Goal: Task Accomplishment & Management: Manage account settings

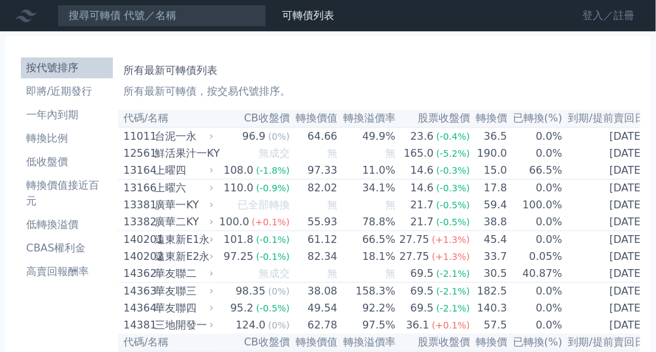
click at [610, 11] on link "登入／註冊" at bounding box center [609, 15] width 73 height 21
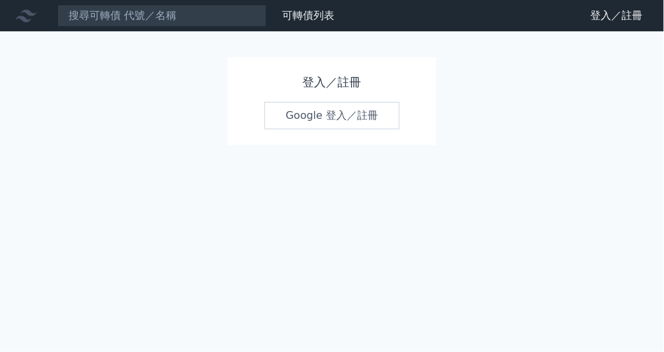
click at [327, 112] on link "Google 登入／註冊" at bounding box center [332, 115] width 136 height 27
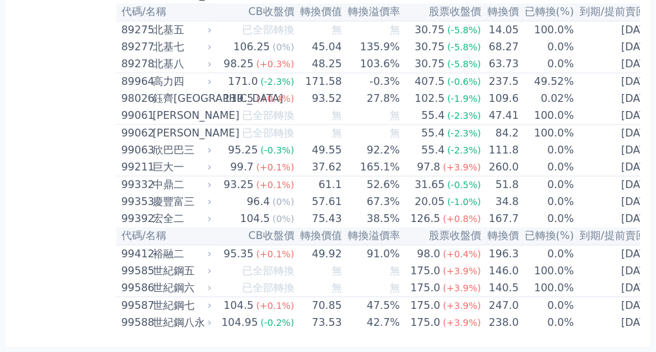
scroll to position [7752, 0]
